Goal: Task Accomplishment & Management: Use online tool/utility

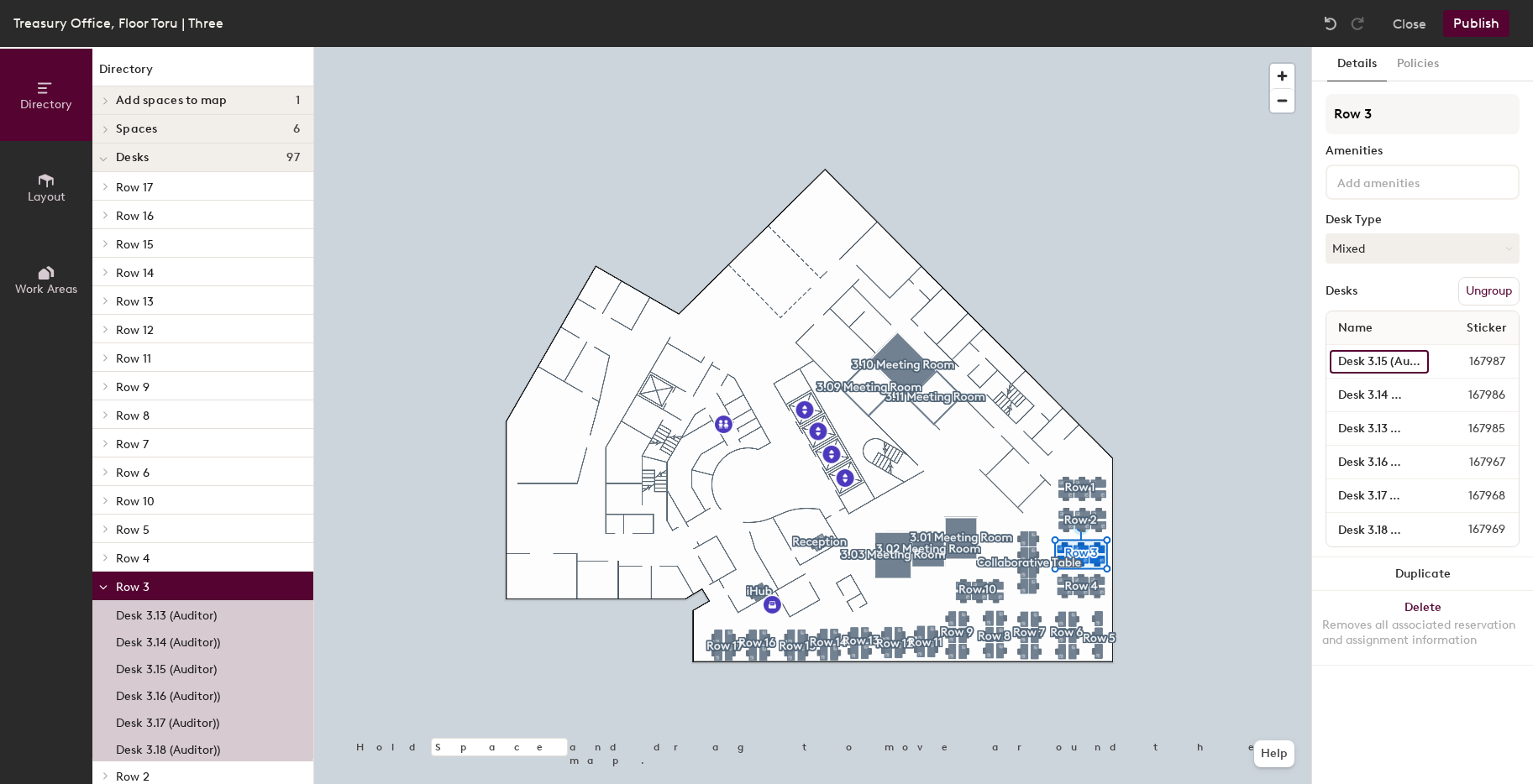
click at [1393, 366] on input "Desk 3.15 (Auditor)" at bounding box center [1379, 362] width 99 height 23
click at [1373, 392] on input "Desk 3.14 (Auditor))" at bounding box center [1378, 396] width 98 height 23
type input "Desk 3.14 (Auditor)"
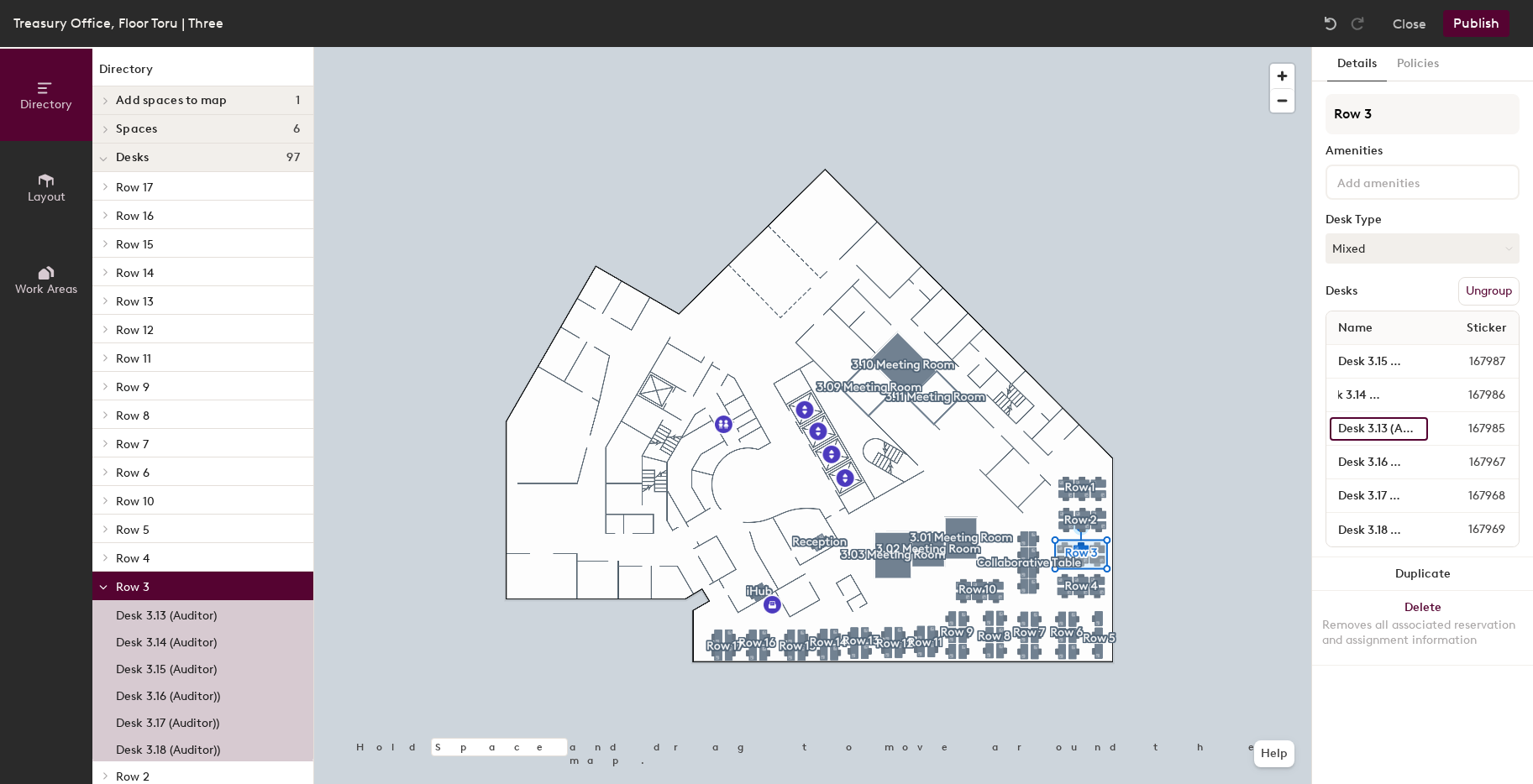
click at [1377, 429] on input "Desk 3.13 (Auditor)" at bounding box center [1378, 429] width 98 height 23
click at [1380, 457] on input "Desk 3.16 (Auditor))" at bounding box center [1379, 462] width 99 height 23
type input "Desk 3.16 (Auditor)"
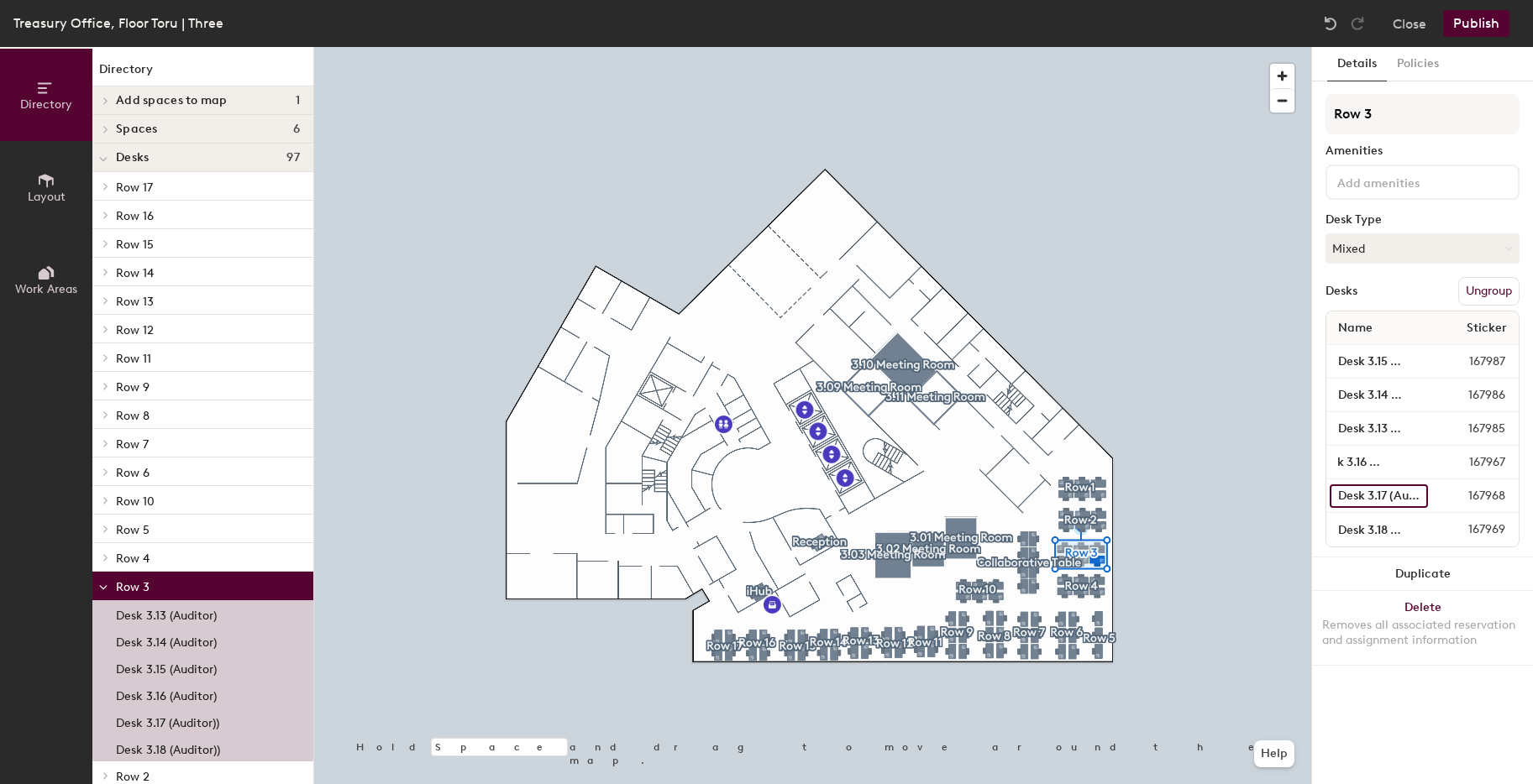
click at [1389, 497] on input "Desk 3.17 (Auditor))" at bounding box center [1378, 496] width 98 height 23
type input "Desk 3.17 (Auditor)"
click at [1392, 524] on input "Desk 3.18 (Auditor))" at bounding box center [1378, 529] width 98 height 23
type input "Desk 3.18 (Auditor)"
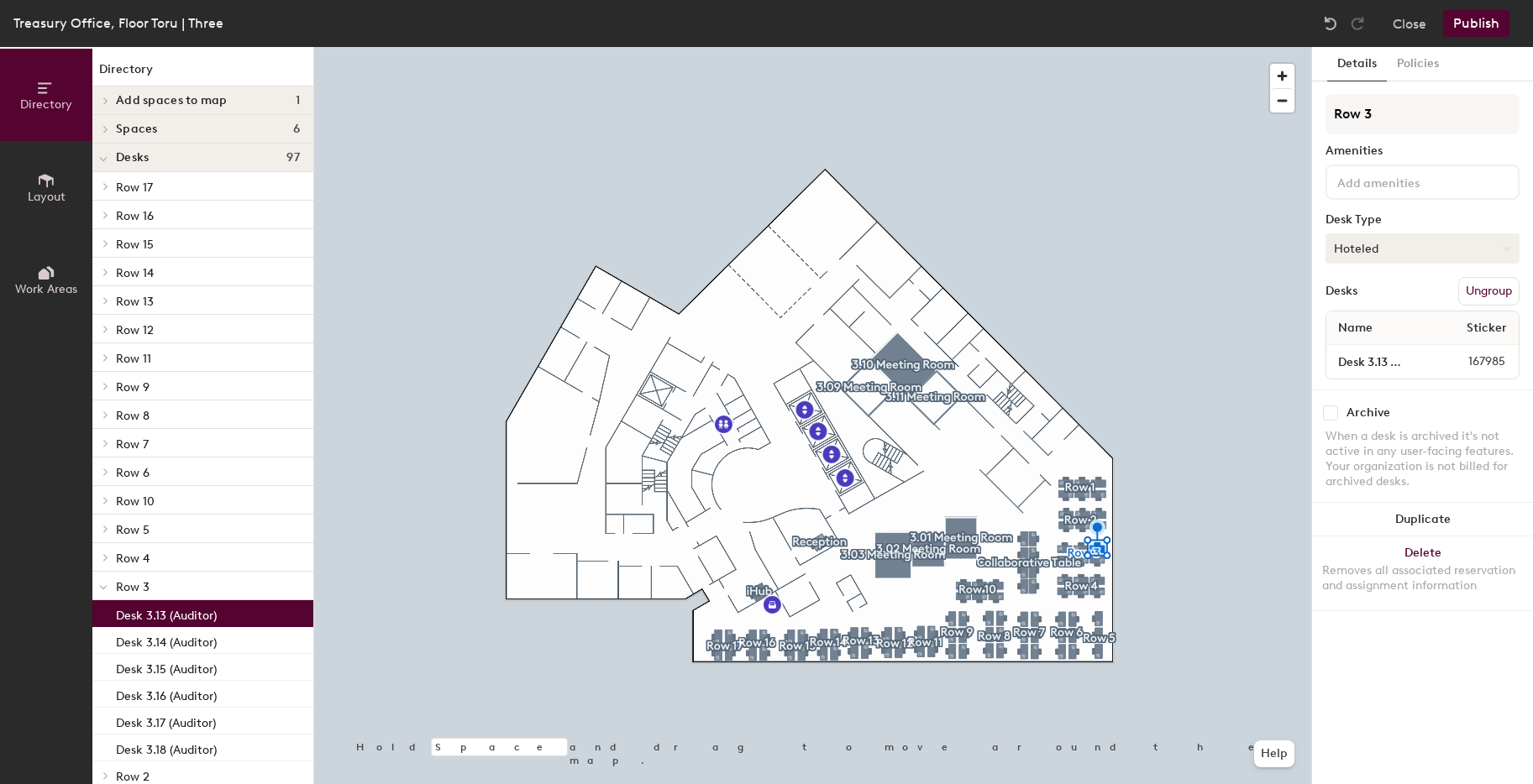
click at [1385, 244] on button "Hoteled" at bounding box center [1422, 248] width 194 height 30
click at [1383, 299] on div "Assigned" at bounding box center [1410, 300] width 168 height 25
click at [1473, 33] on button "Publish" at bounding box center [1476, 23] width 66 height 27
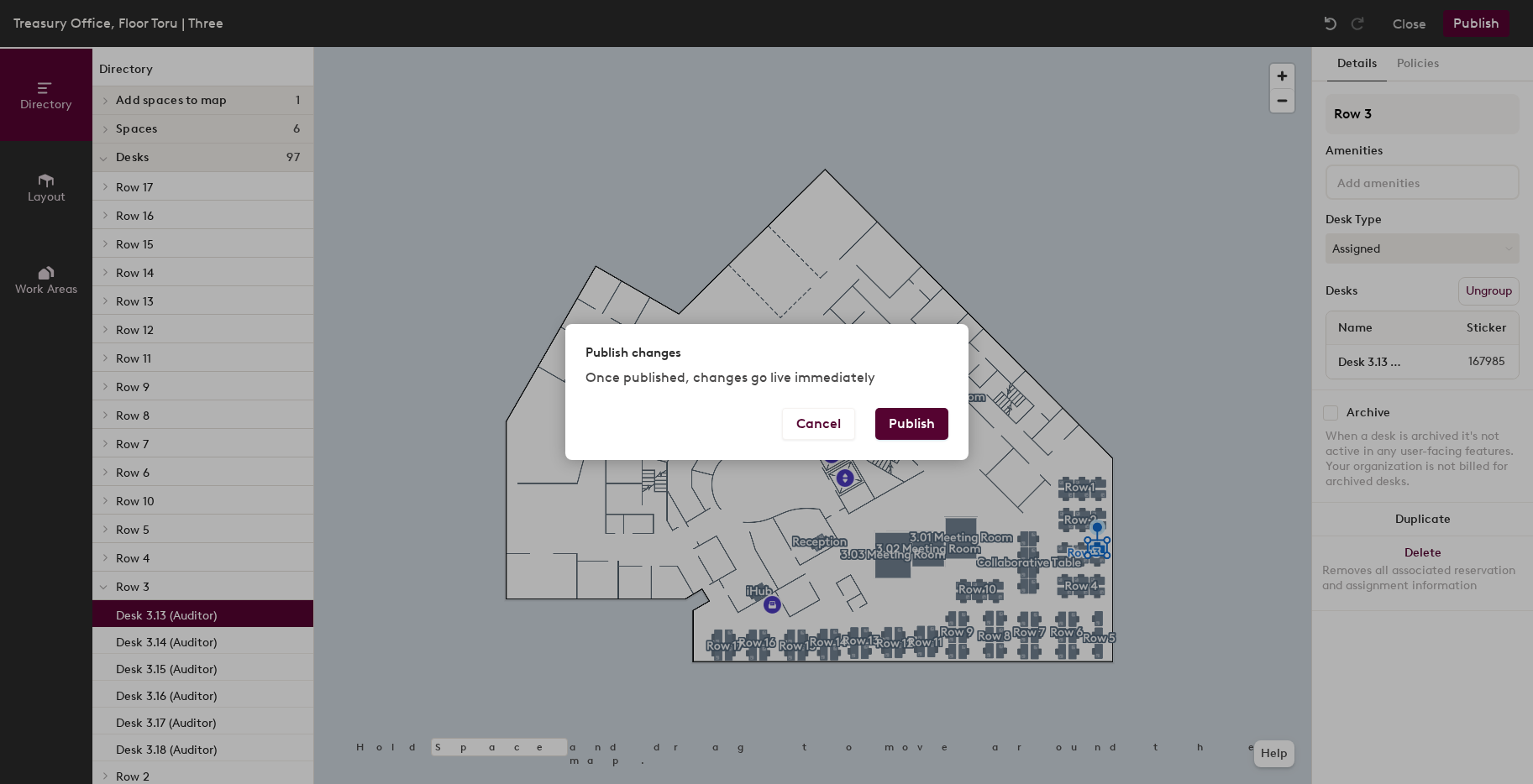
click at [921, 422] on button "Publish" at bounding box center [911, 424] width 73 height 32
